Goal: Navigation & Orientation: Find specific page/section

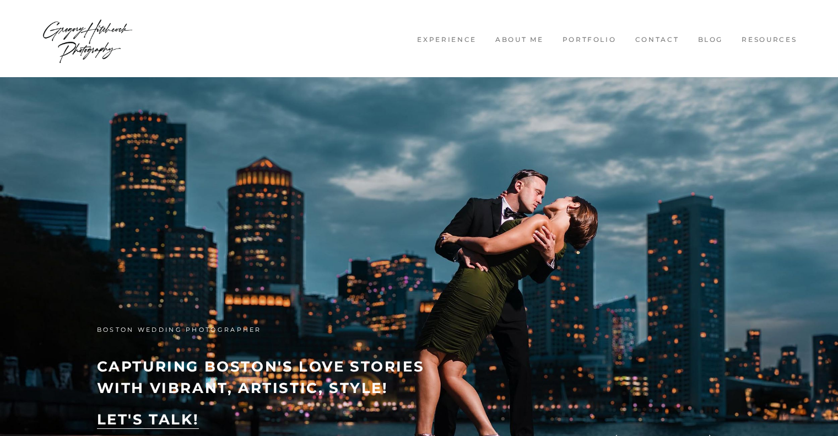
click at [713, 42] on link "Blog" at bounding box center [710, 39] width 39 height 9
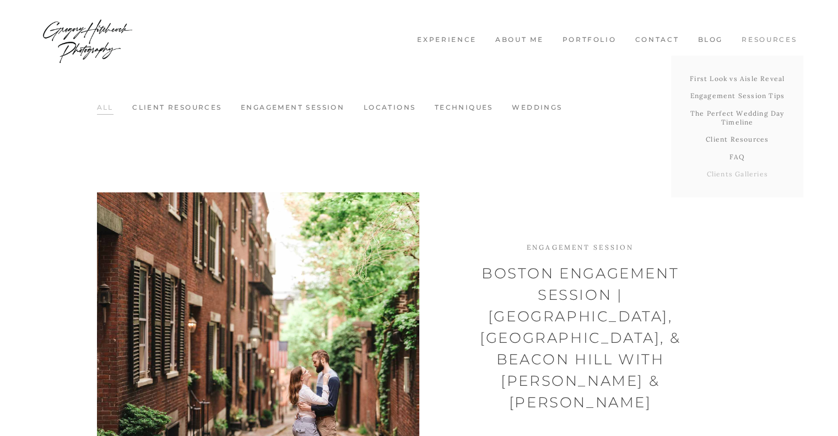
click at [750, 173] on link "Clients Galleries" at bounding box center [737, 174] width 132 height 18
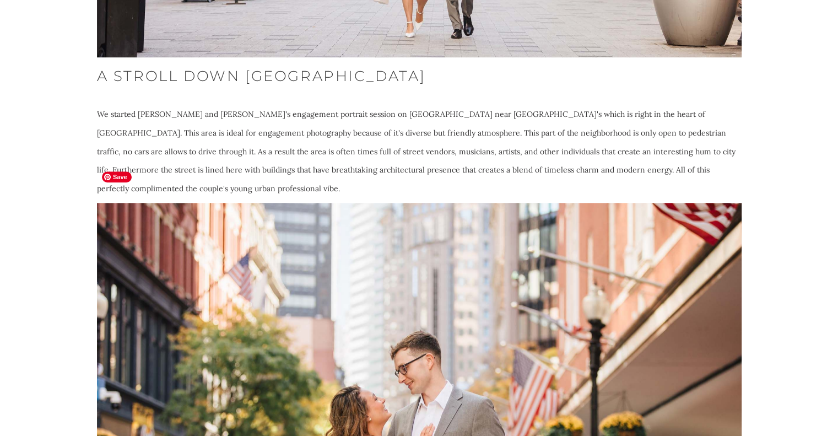
scroll to position [1102, 0]
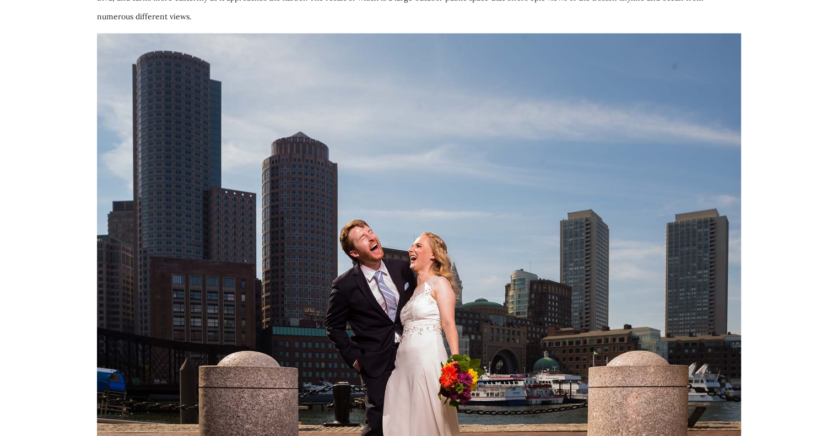
scroll to position [772, 0]
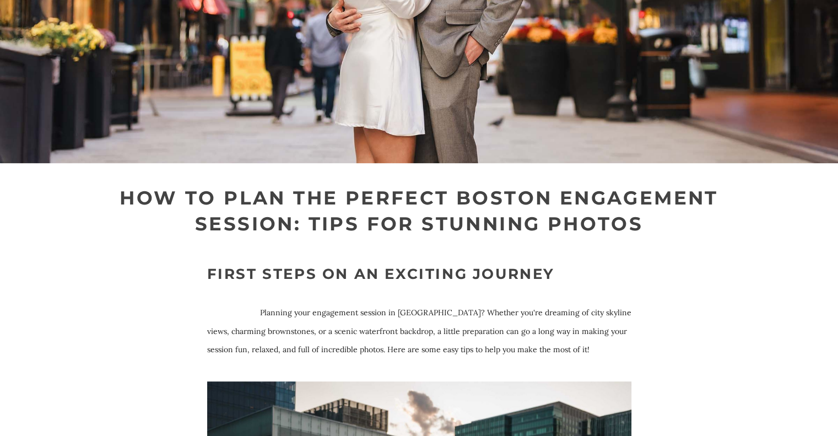
scroll to position [827, 0]
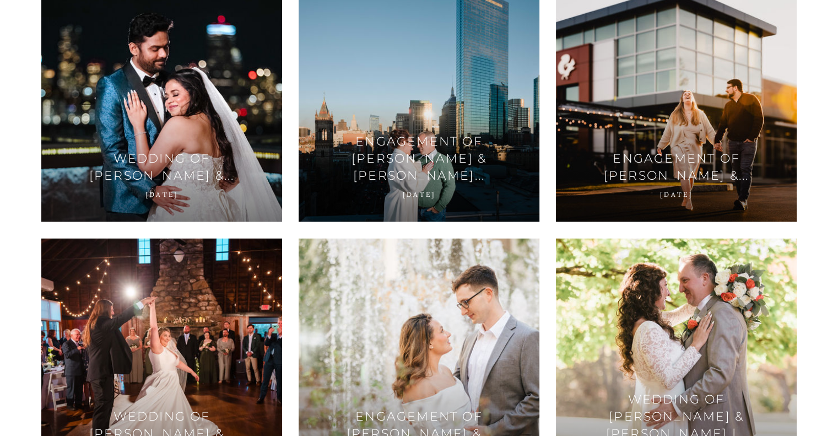
scroll to position [1929, 0]
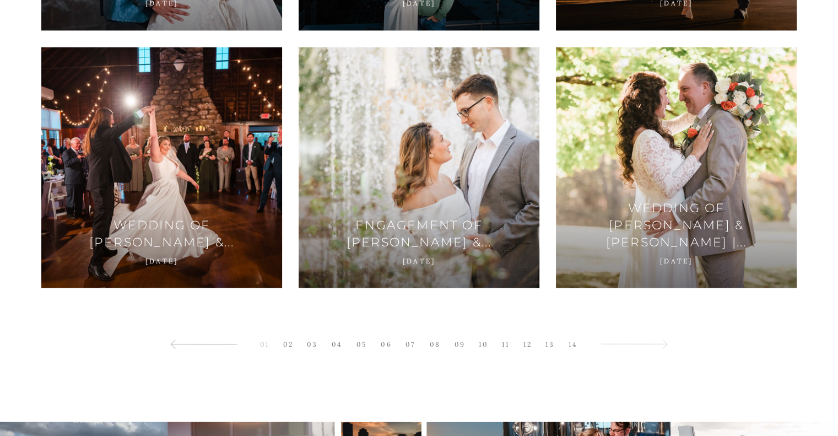
click at [664, 343] on icon at bounding box center [663, 344] width 9 height 9
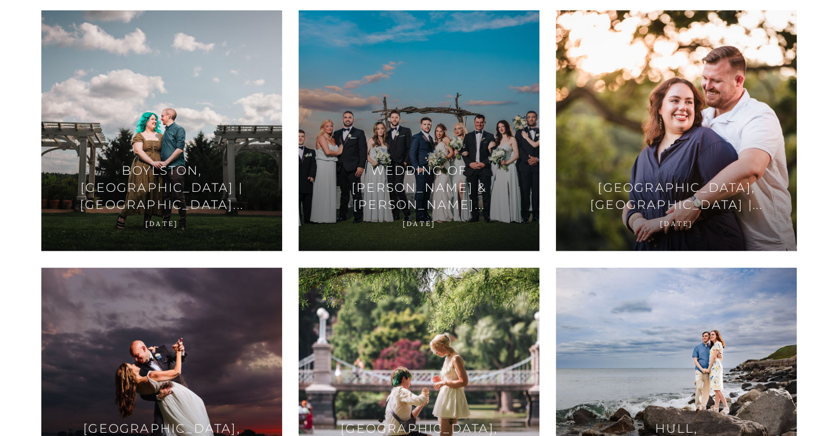
scroll to position [1984, 0]
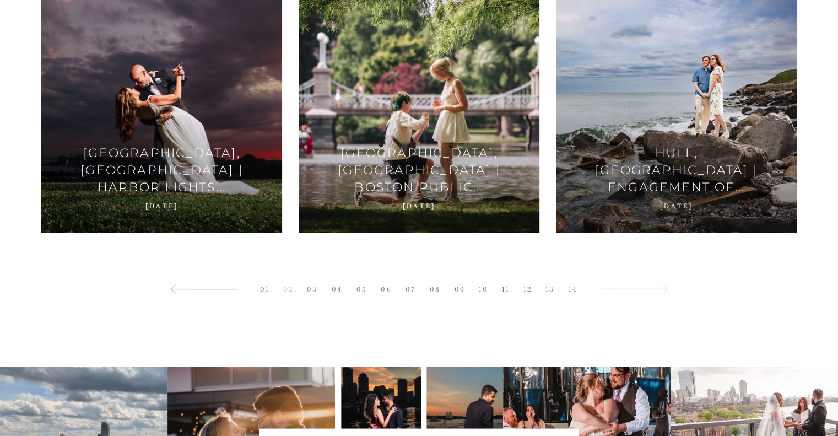
click at [666, 289] on icon at bounding box center [663, 288] width 9 height 9
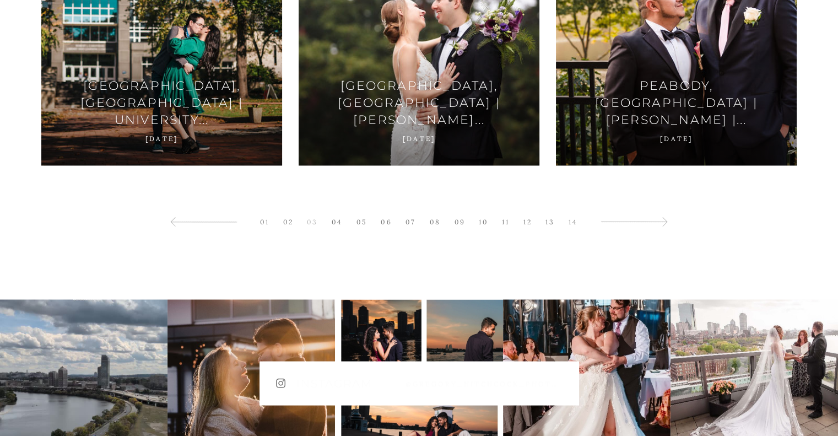
scroll to position [2150, 0]
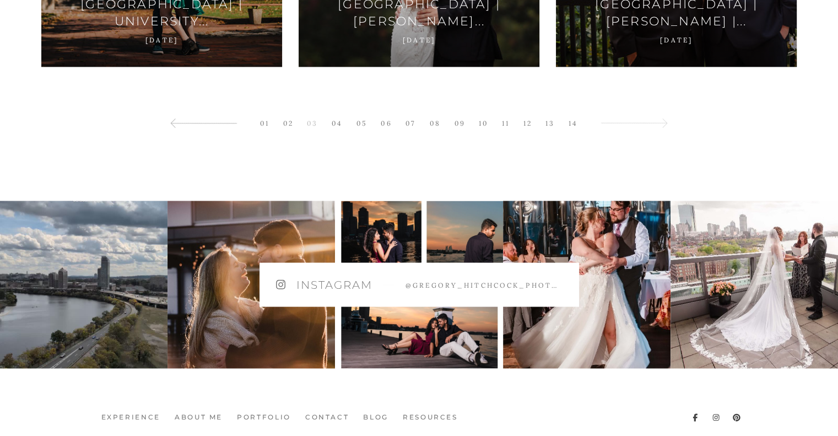
click at [653, 125] on link at bounding box center [634, 123] width 78 height 24
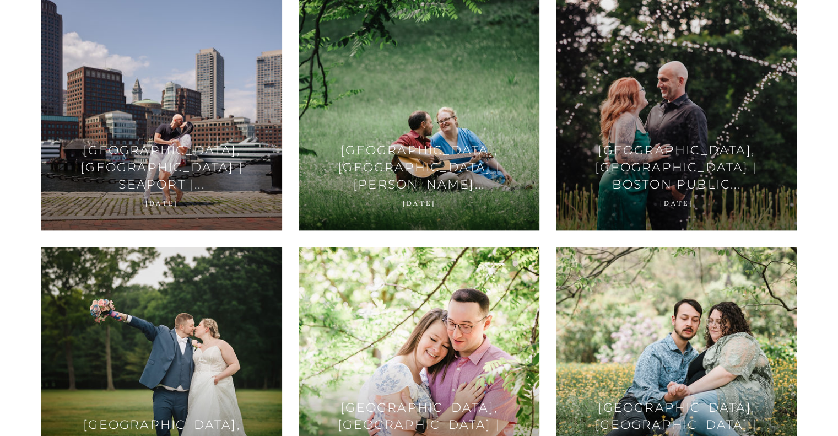
scroll to position [1543, 0]
